Goal: Task Accomplishment & Management: Complete application form

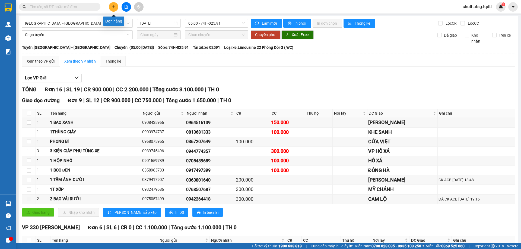
click at [113, 6] on icon "plus" at bounding box center [114, 7] width 4 height 4
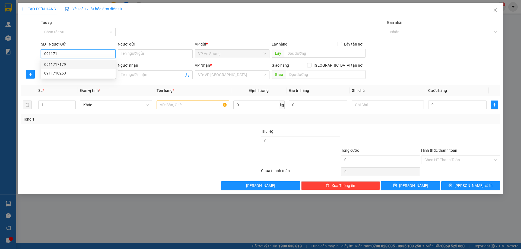
click at [50, 64] on div "0911717179" at bounding box center [78, 65] width 68 height 6
type input "0911717179"
type input "0935722444"
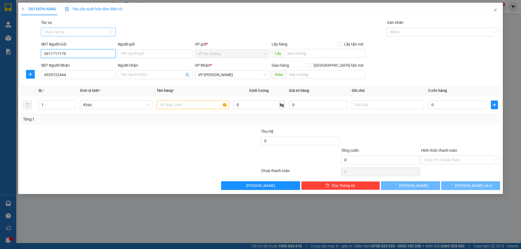
type input "200.000"
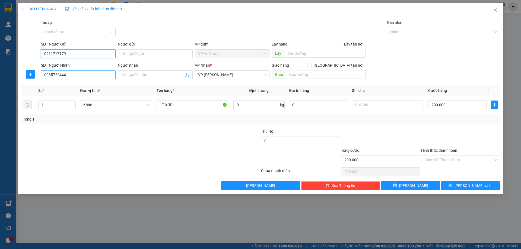
type input "0911717179"
click at [66, 74] on input "0935722444" at bounding box center [78, 75] width 75 height 9
type input "0"
click at [240, 74] on span "VP [PERSON_NAME]" at bounding box center [232, 75] width 68 height 8
type input "0356465680"
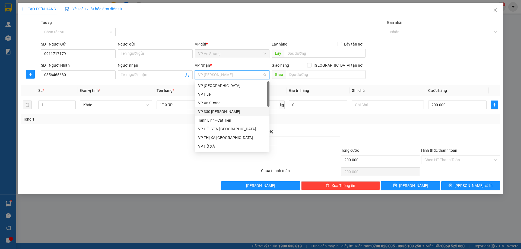
click at [230, 110] on div "VP 330 [PERSON_NAME]" at bounding box center [232, 112] width 68 height 6
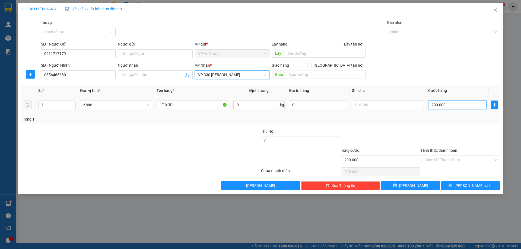
click at [456, 104] on input "200.000" at bounding box center [457, 105] width 58 height 9
type input "0"
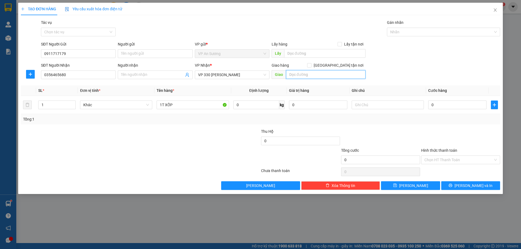
click at [301, 74] on input "text" at bounding box center [325, 74] width 79 height 9
click at [446, 100] on div "0" at bounding box center [457, 105] width 58 height 11
click at [442, 107] on input "0" at bounding box center [457, 105] width 58 height 9
type input "1"
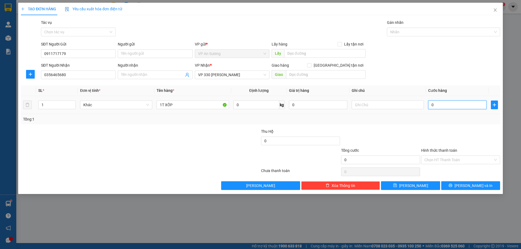
type input "1"
type input "15"
type input "150"
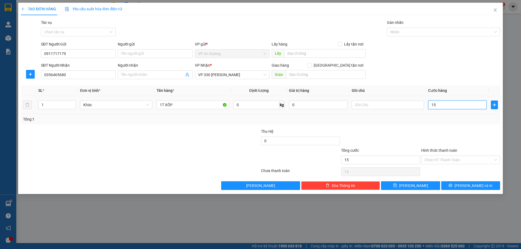
type input "150"
type input "150.000"
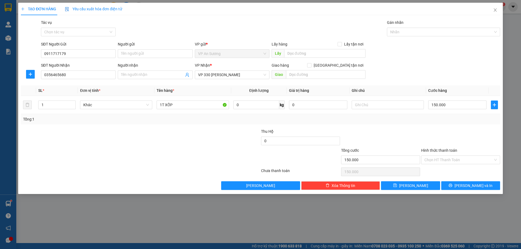
click at [449, 123] on div "Tổng: 1" at bounding box center [260, 119] width 479 height 10
click at [482, 184] on button "[PERSON_NAME] và In" at bounding box center [470, 186] width 59 height 9
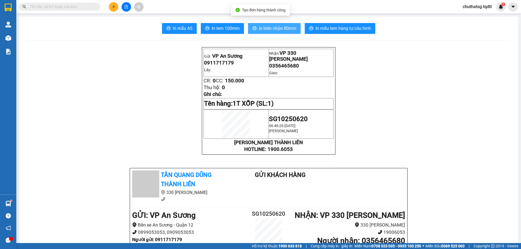
click at [275, 25] on span "In biên nhận 80mm" at bounding box center [277, 28] width 37 height 7
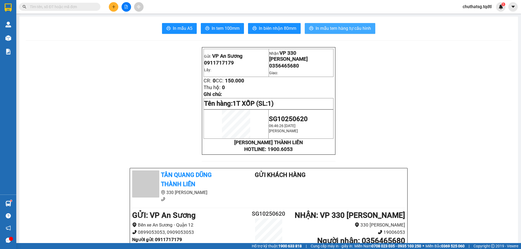
click at [339, 27] on span "In mẫu tem hàng tự cấu hình" at bounding box center [343, 28] width 55 height 7
click at [112, 7] on icon "plus" at bounding box center [114, 7] width 4 height 4
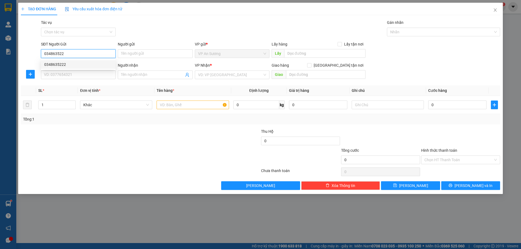
click at [56, 63] on div "0348635222" at bounding box center [78, 65] width 68 height 6
type input "0348635222"
type input "0917938574"
type input "150.000"
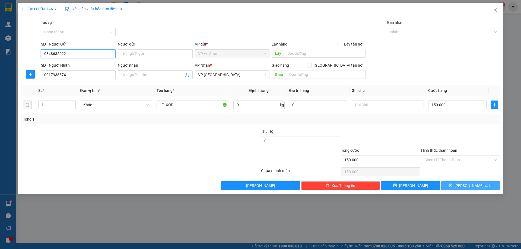
type input "0348635222"
click at [468, 186] on span "[PERSON_NAME] và In" at bounding box center [473, 186] width 38 height 6
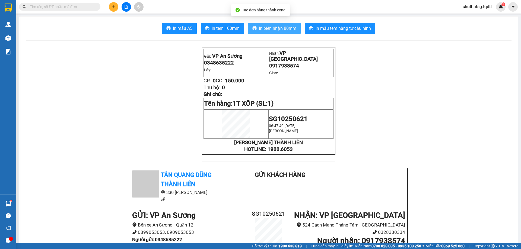
click at [275, 27] on span "In biên nhận 80mm" at bounding box center [277, 28] width 37 height 7
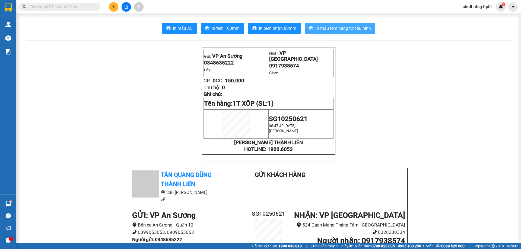
click at [340, 27] on span "In mẫu tem hàng tự cấu hình" at bounding box center [343, 28] width 55 height 7
click at [113, 7] on icon "plus" at bounding box center [113, 7] width 3 height 0
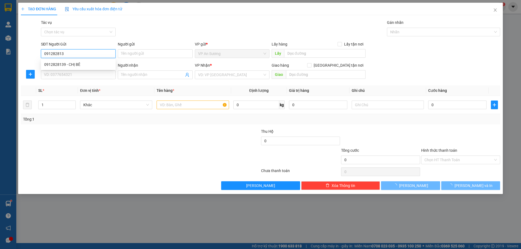
type input "0912828139"
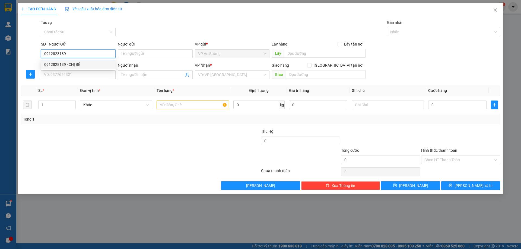
drag, startPoint x: 55, startPoint y: 64, endPoint x: 59, endPoint y: 65, distance: 4.4
click at [55, 63] on div "0912828139 - CHỊ BÊ" at bounding box center [78, 65] width 68 height 6
type input "CHỊ BÊ"
type input "0986855824"
type input "Gio LINH ĐG 73"
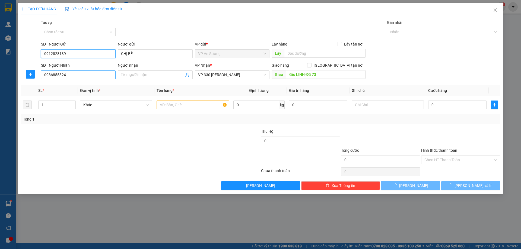
type input "200.000"
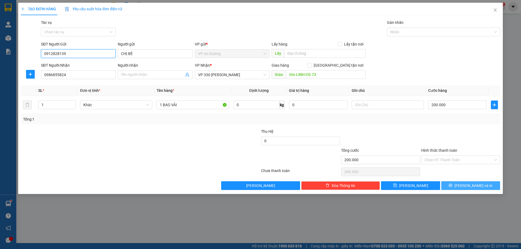
type input "0912828139"
click at [478, 183] on span "[PERSON_NAME] và In" at bounding box center [473, 186] width 38 height 6
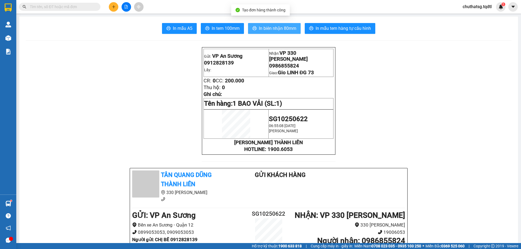
drag, startPoint x: 269, startPoint y: 26, endPoint x: 320, endPoint y: 56, distance: 59.6
click at [274, 27] on span "In biên nhận 80mm" at bounding box center [277, 28] width 37 height 7
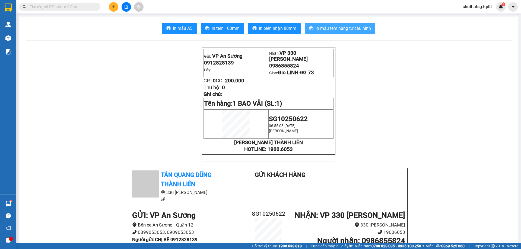
click at [336, 27] on span "In mẫu tem hàng tự cấu hình" at bounding box center [343, 28] width 55 height 7
